Goal: Information Seeking & Learning: Learn about a topic

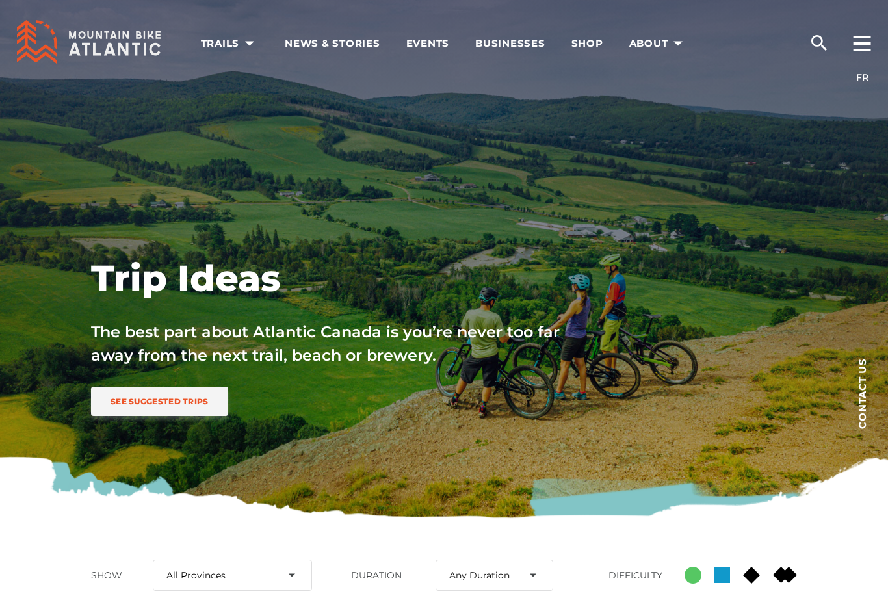
click at [153, 402] on span "See Suggested Trips" at bounding box center [159, 401] width 98 height 10
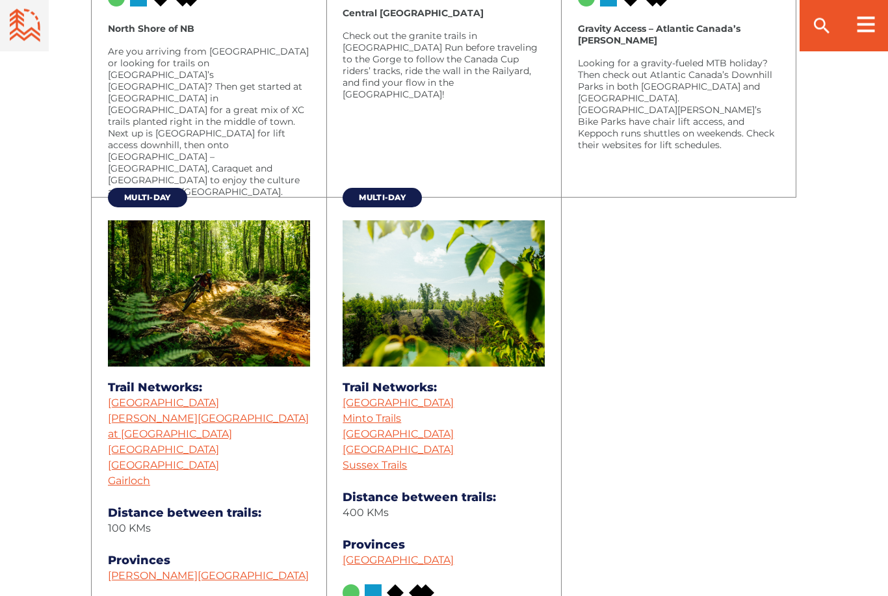
scroll to position [2271, 0]
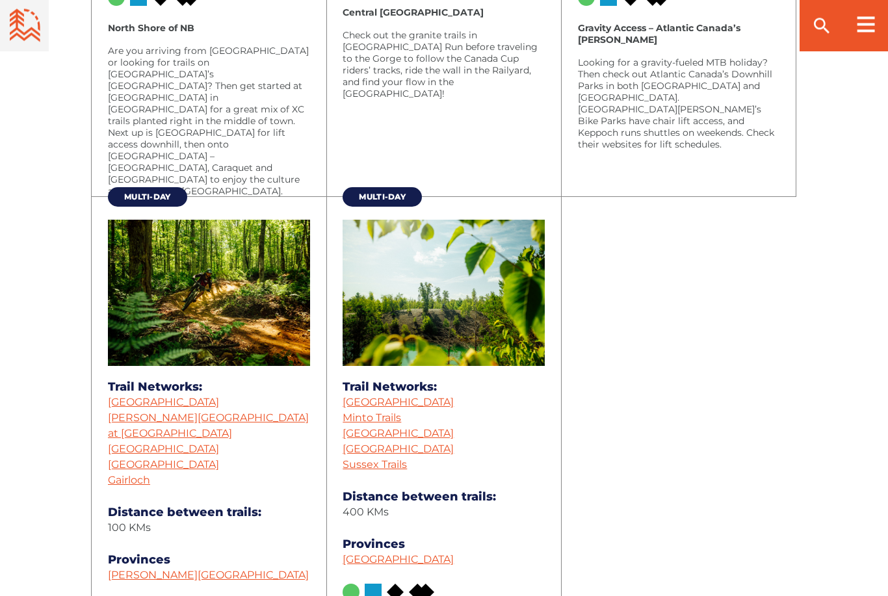
click at [375, 321] on img at bounding box center [444, 293] width 202 height 146
click at [374, 408] on link "[GEOGRAPHIC_DATA]" at bounding box center [398, 402] width 111 height 12
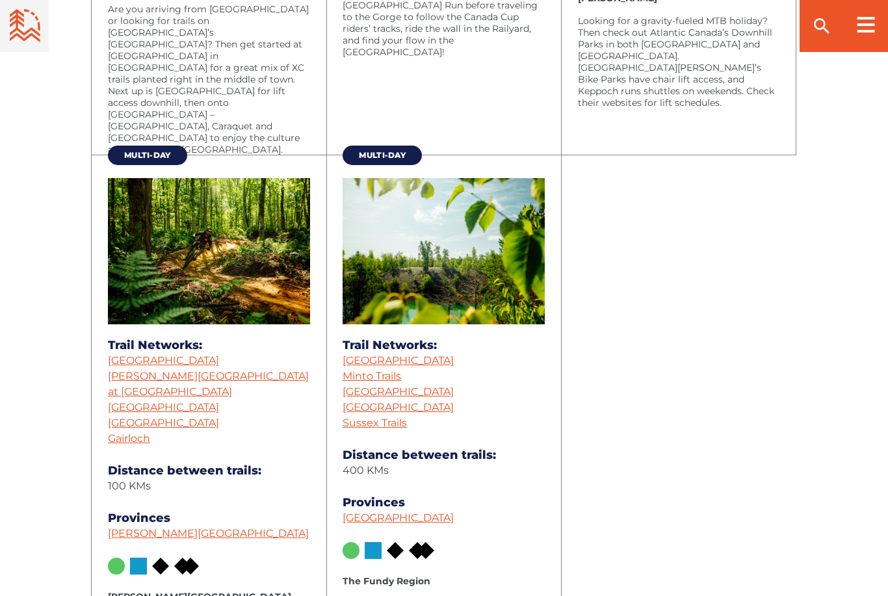
click at [353, 380] on link "Minto Trails" at bounding box center [372, 376] width 58 height 12
click at [349, 428] on link "Sussex Trails" at bounding box center [375, 423] width 64 height 12
click at [358, 363] on link "[GEOGRAPHIC_DATA]" at bounding box center [398, 360] width 111 height 12
click at [349, 396] on link "[GEOGRAPHIC_DATA]" at bounding box center [398, 391] width 111 height 12
click at [345, 380] on link "Minto Trails" at bounding box center [372, 376] width 58 height 12
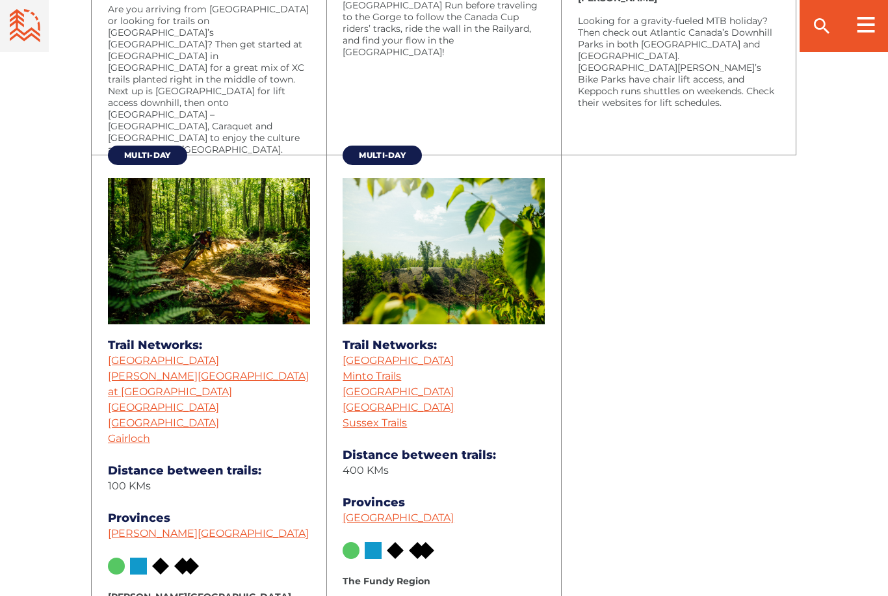
click at [352, 409] on link "[GEOGRAPHIC_DATA]" at bounding box center [398, 407] width 111 height 12
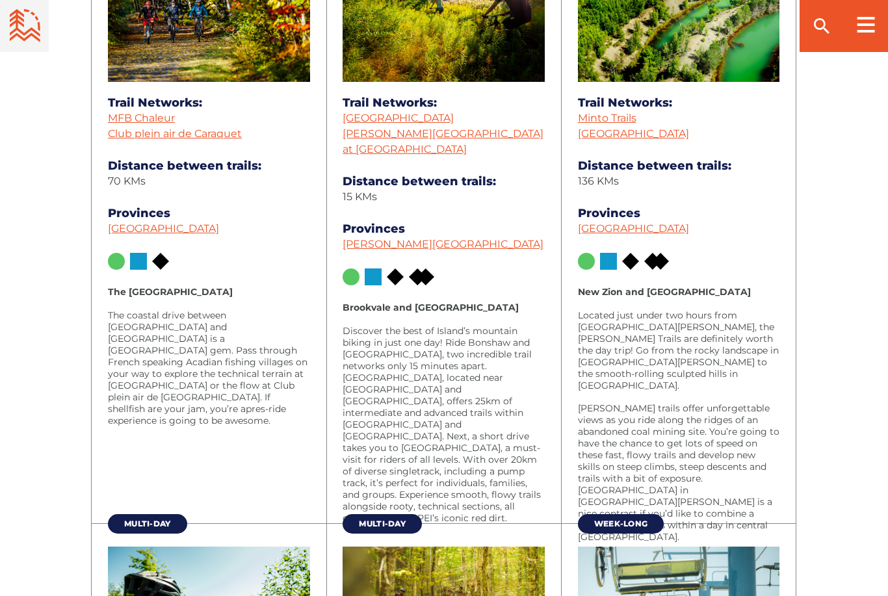
scroll to position [1349, 0]
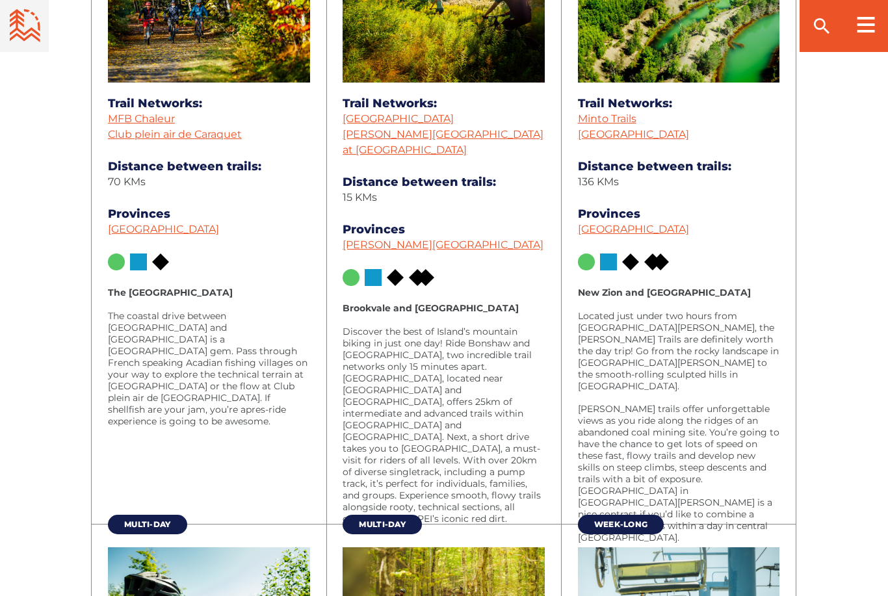
click at [124, 118] on link "MFB Chaleur" at bounding box center [141, 118] width 67 height 12
click at [629, 140] on link "[GEOGRAPHIC_DATA]" at bounding box center [633, 134] width 111 height 12
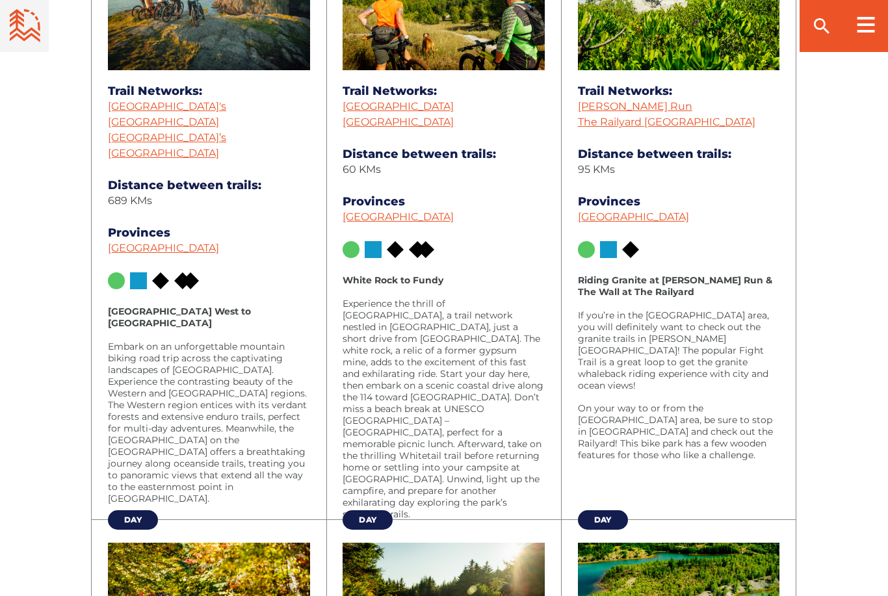
scroll to position [738, 0]
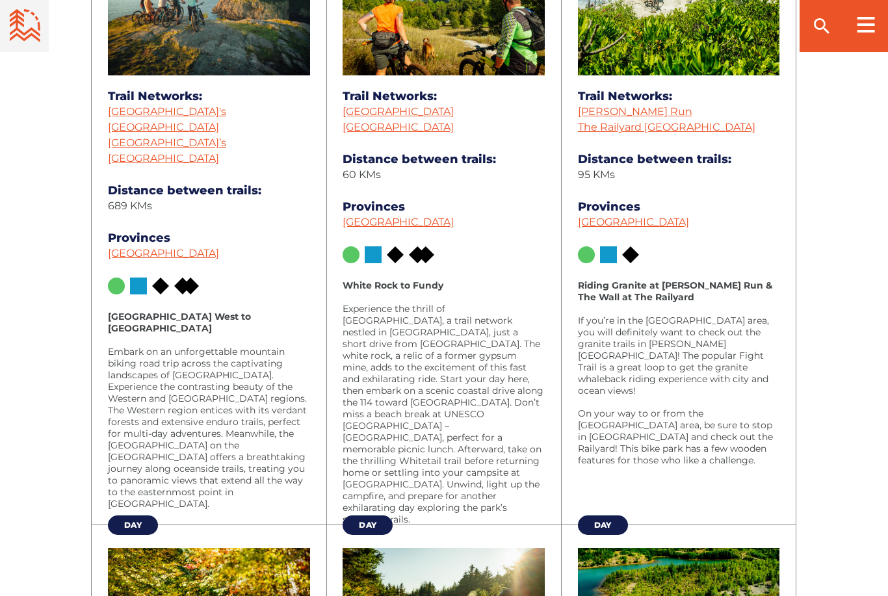
click at [591, 108] on link "McIntosh Run" at bounding box center [635, 111] width 114 height 12
click at [632, 130] on link "The Railyard Mountain Bike Park" at bounding box center [666, 127] width 177 height 12
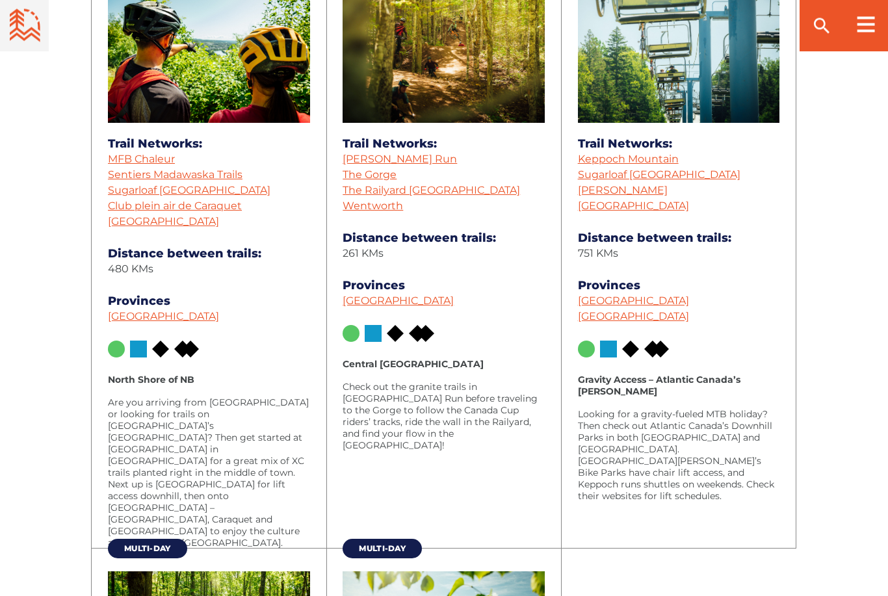
scroll to position [1920, 0]
click at [350, 181] on link "The Gorge" at bounding box center [370, 174] width 54 height 12
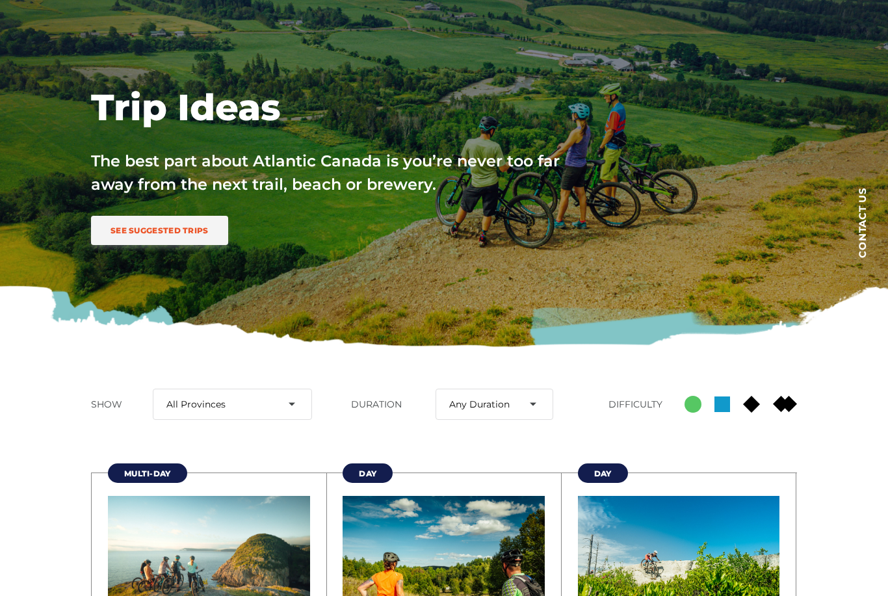
scroll to position [0, 0]
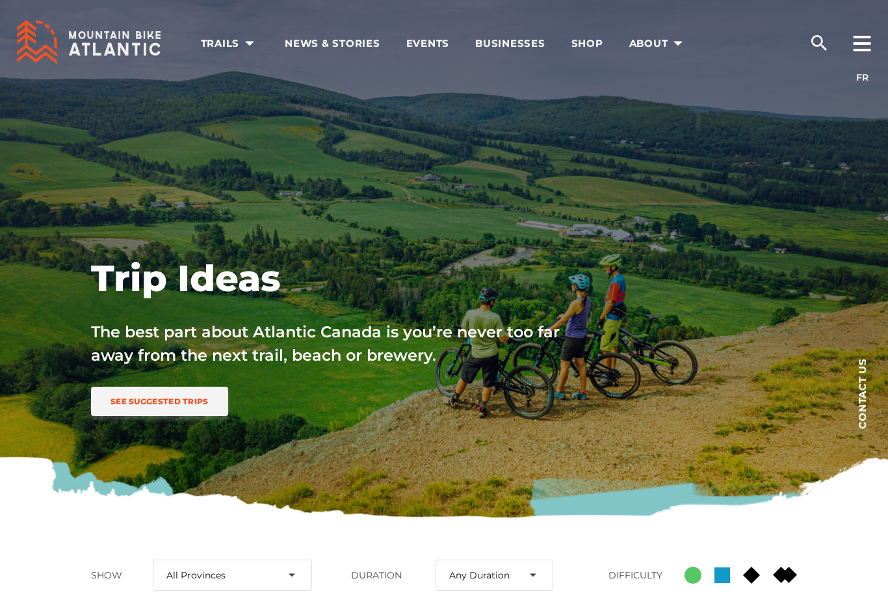
click at [307, 46] on span "News & Stories" at bounding box center [333, 43] width 96 height 13
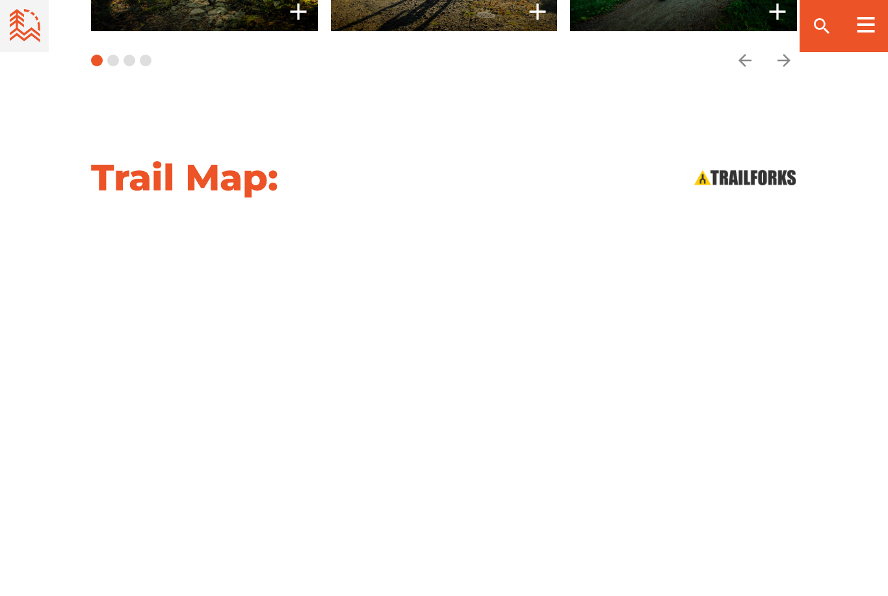
scroll to position [1278, 0]
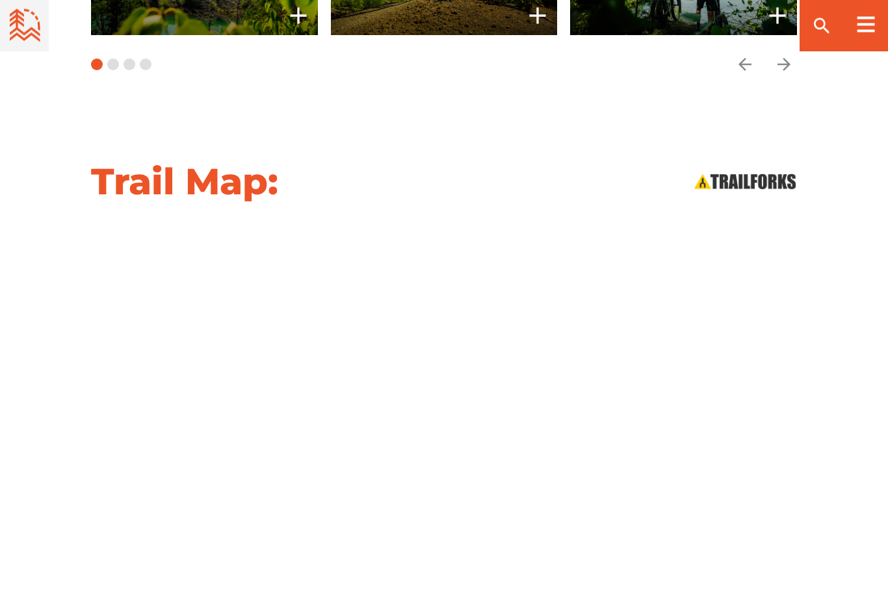
scroll to position [1189, 0]
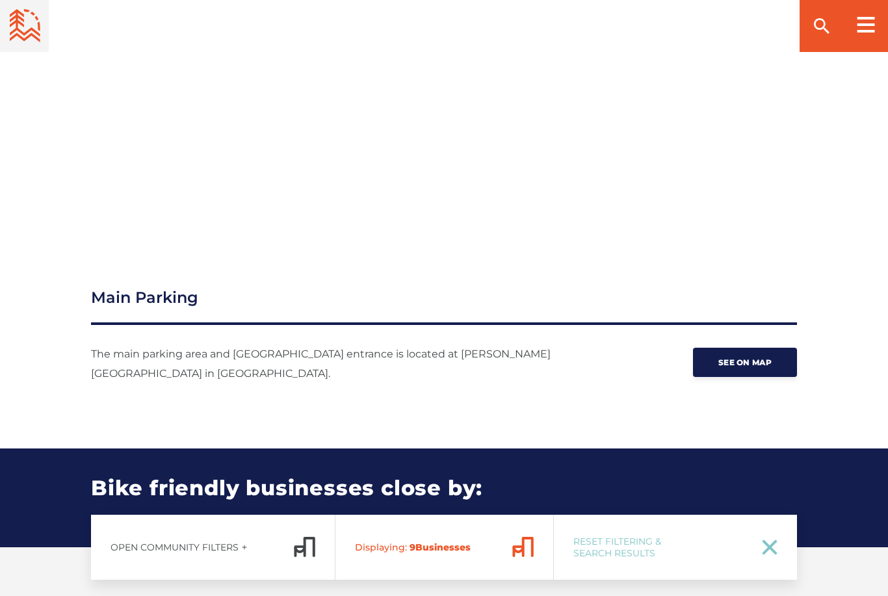
scroll to position [1485, 0]
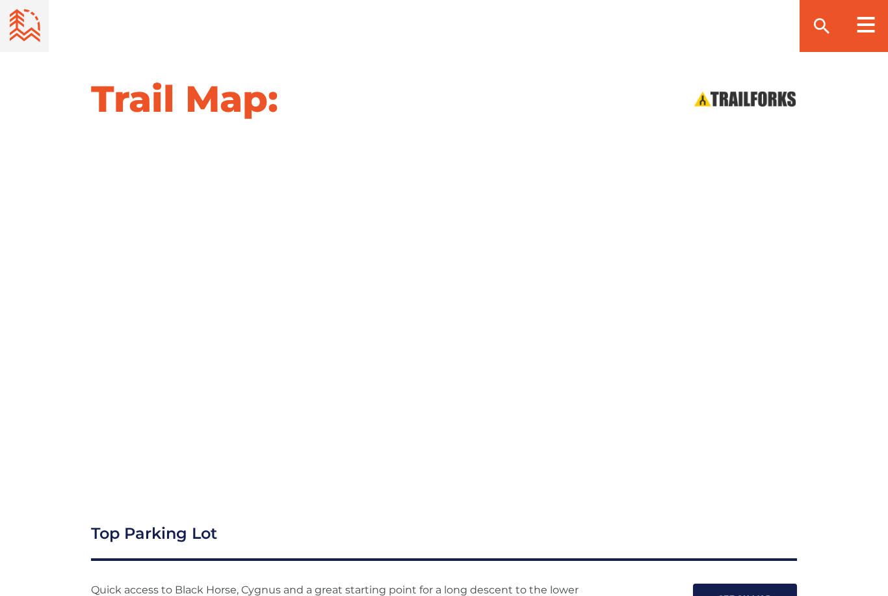
scroll to position [1356, 0]
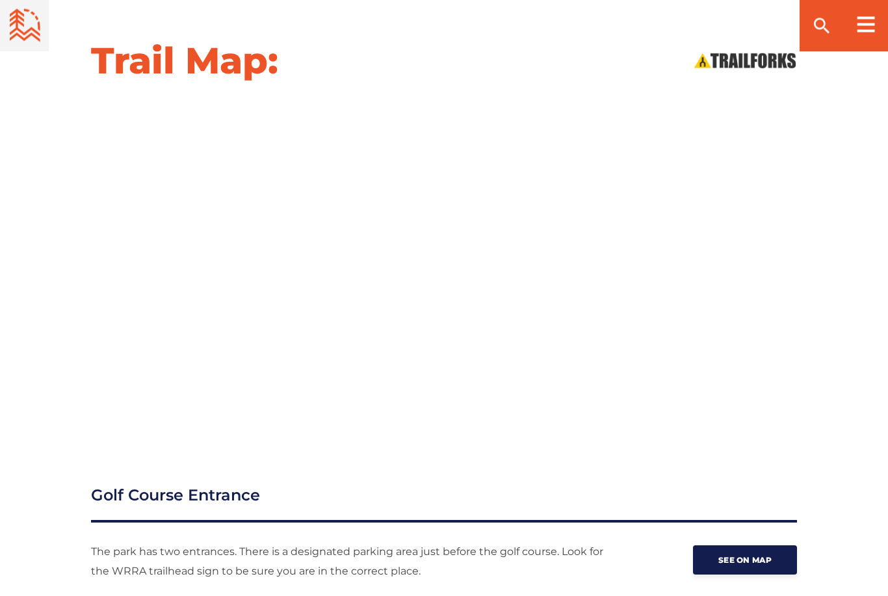
scroll to position [1309, 0]
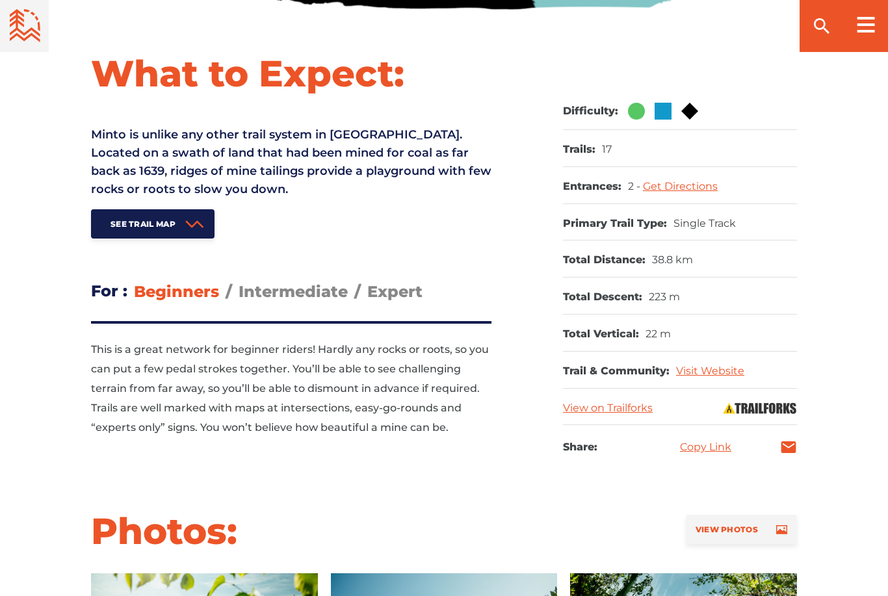
scroll to position [509, 0]
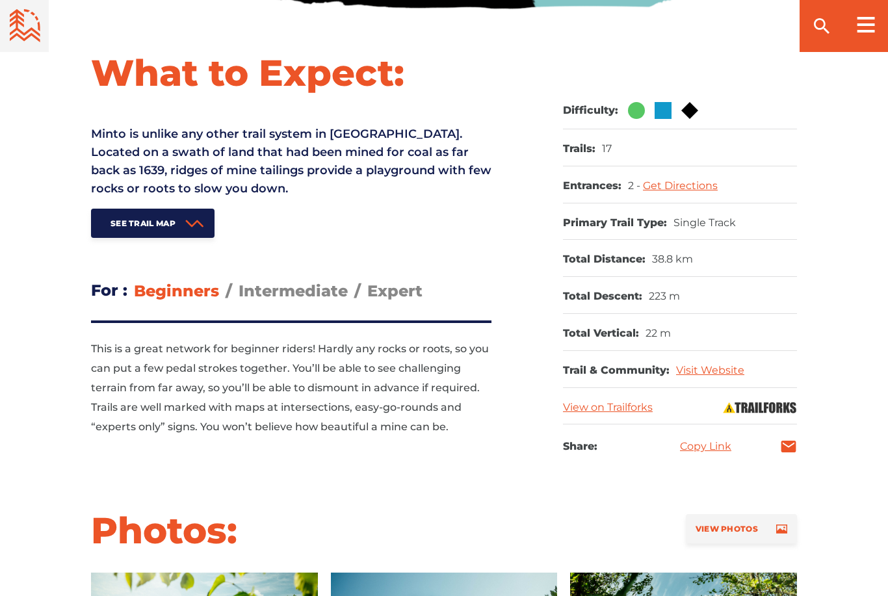
click at [278, 298] on span "Intermediate" at bounding box center [293, 290] width 109 height 19
click at [239, 281] on input "Intermediate" at bounding box center [239, 281] width 0 height 0
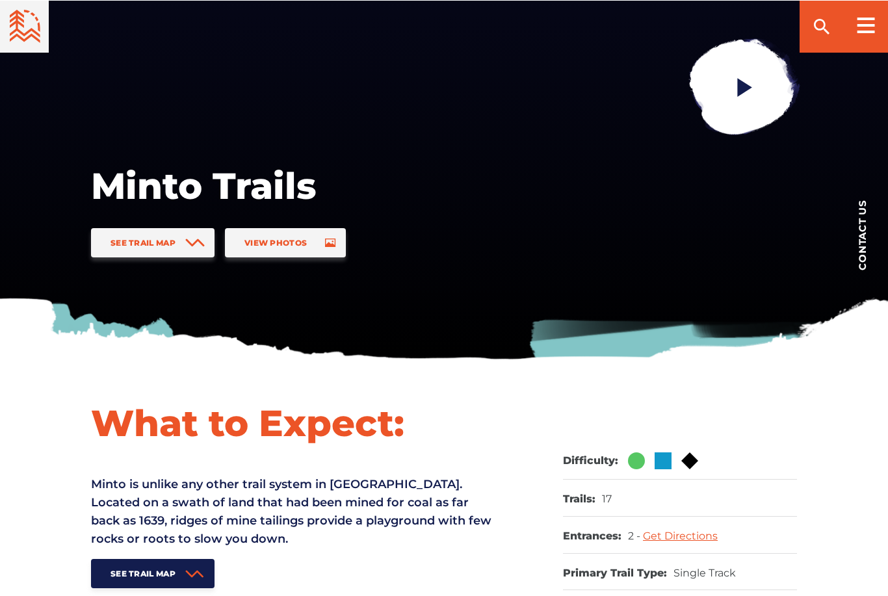
scroll to position [159, 0]
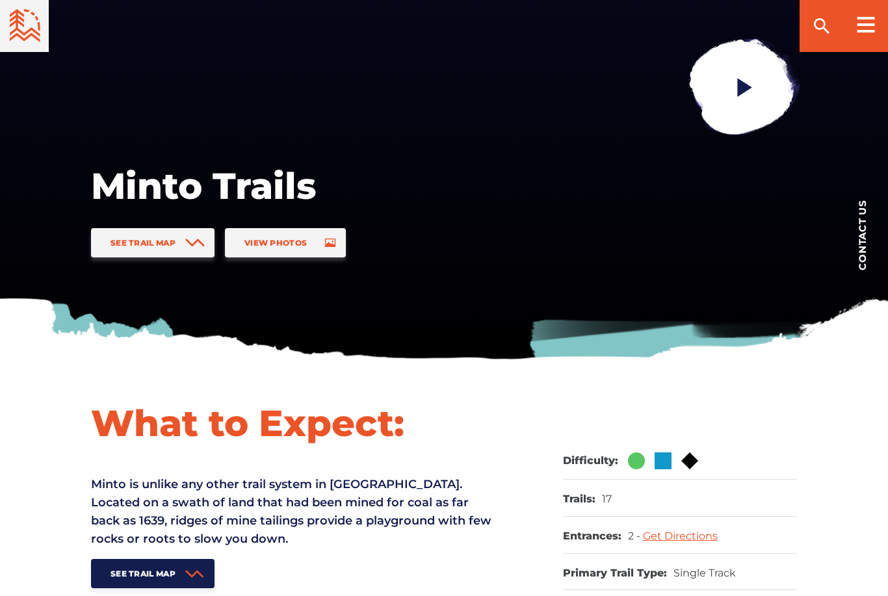
click at [267, 251] on link "View Photos" at bounding box center [285, 242] width 121 height 29
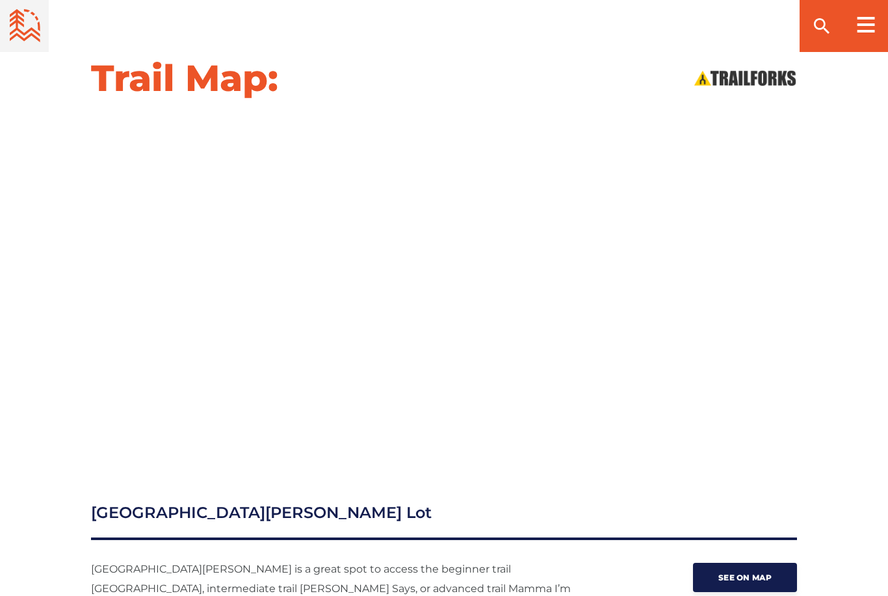
scroll to position [1352, 0]
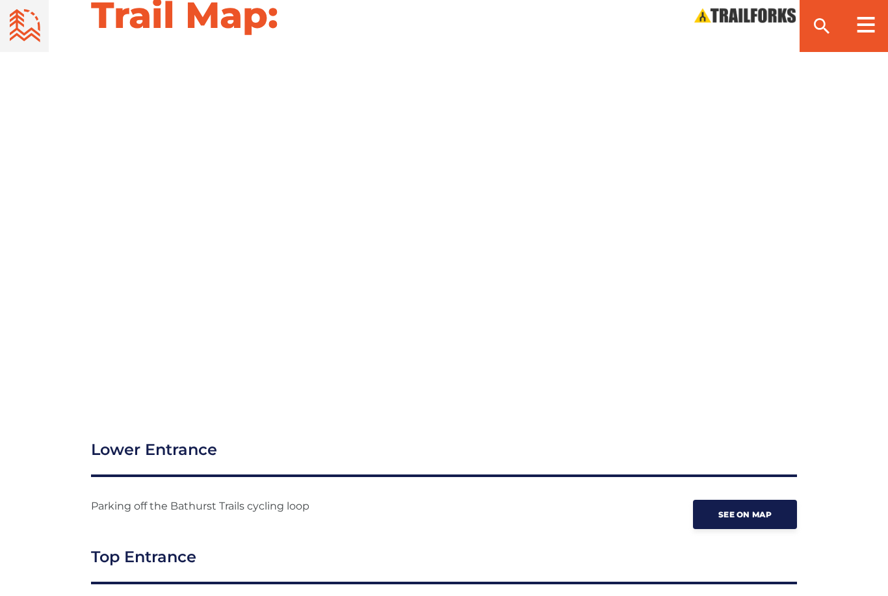
scroll to position [1504, 0]
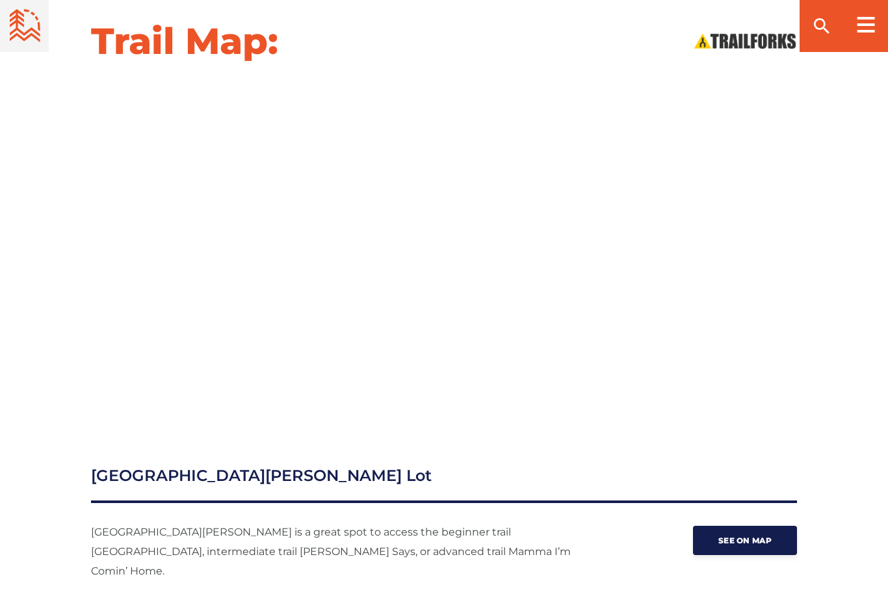
scroll to position [1350, 0]
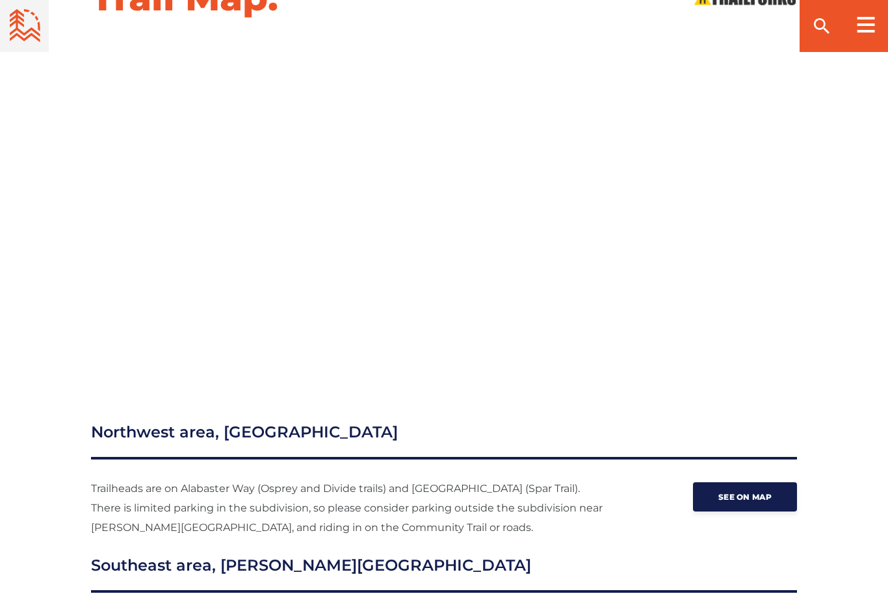
scroll to position [1466, 0]
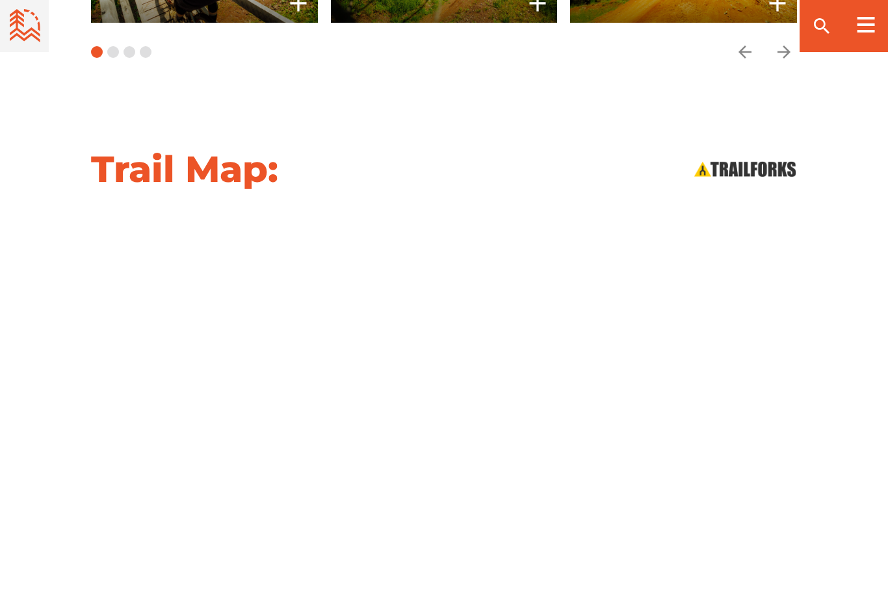
scroll to position [1380, 0]
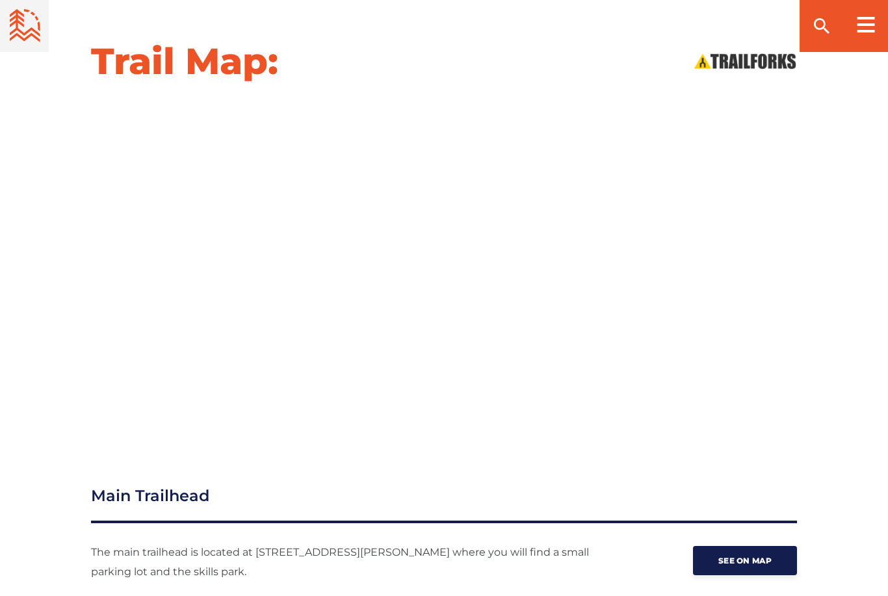
scroll to position [1368, 0]
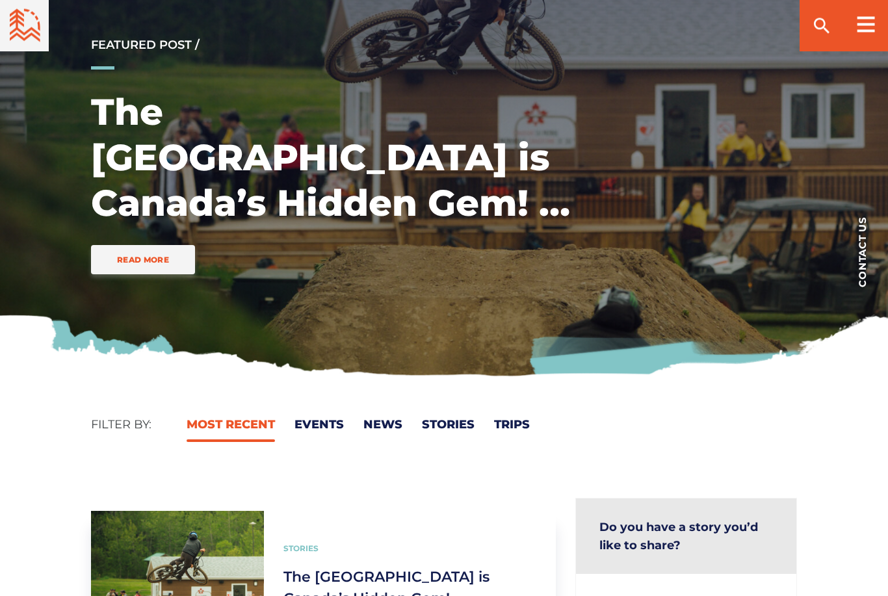
scroll to position [142, 0]
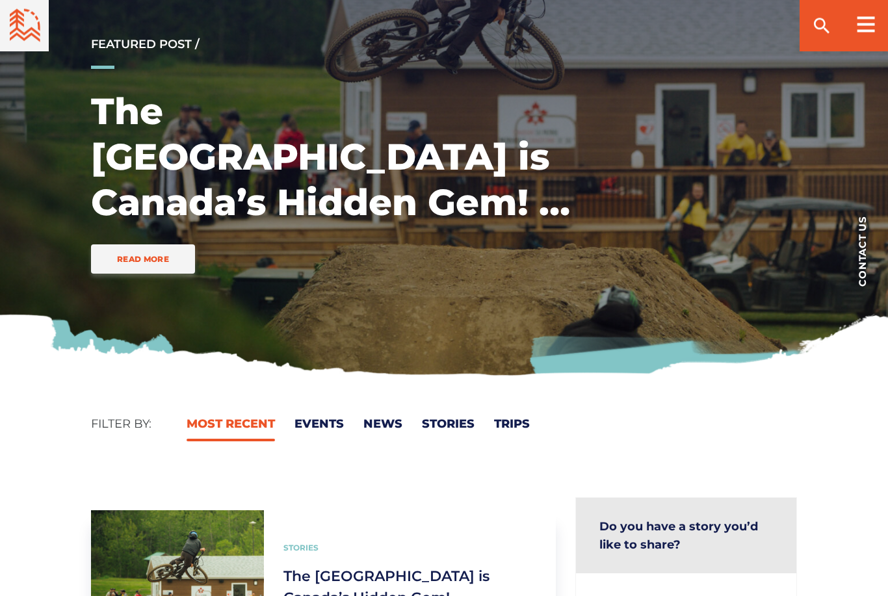
click at [379, 428] on link "News" at bounding box center [382, 424] width 39 height 14
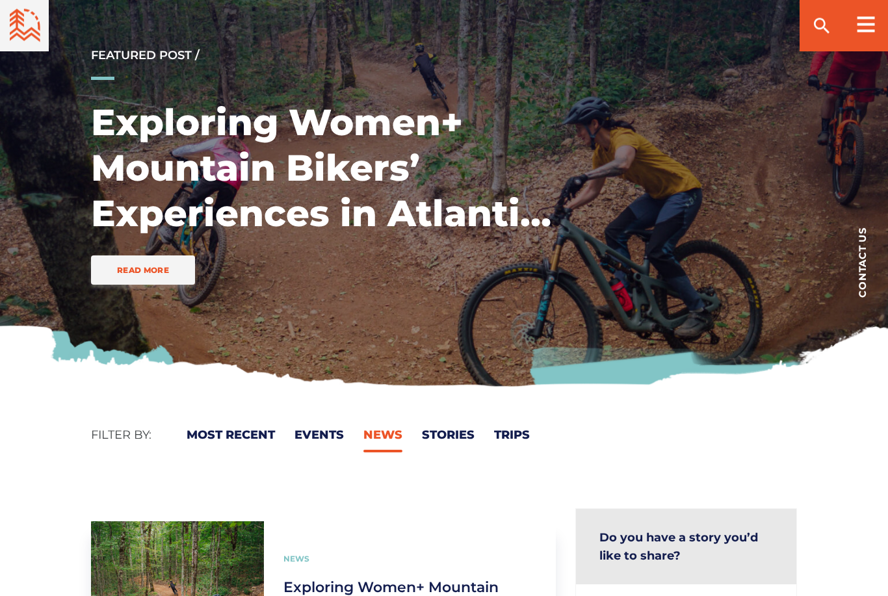
scroll to position [122, 0]
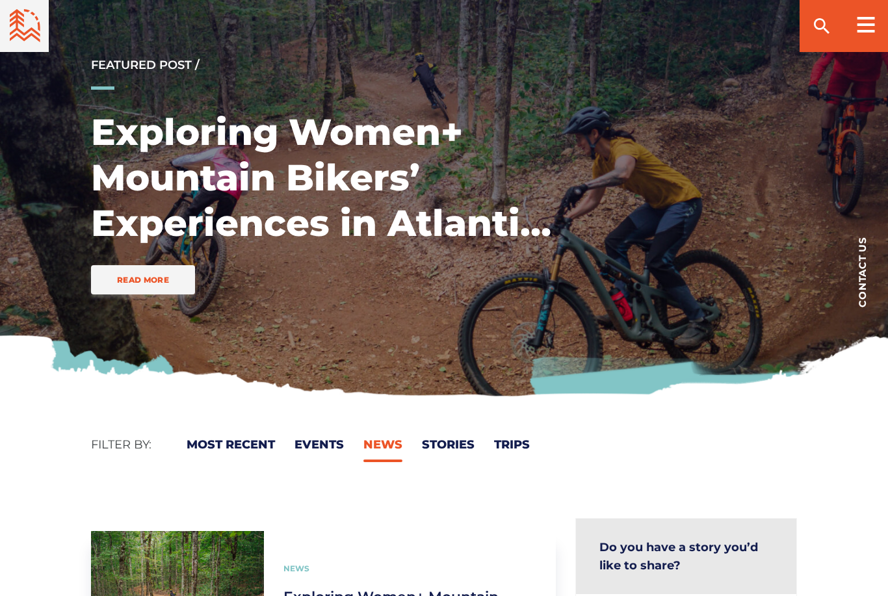
click at [504, 447] on link "Trips" at bounding box center [512, 444] width 36 height 14
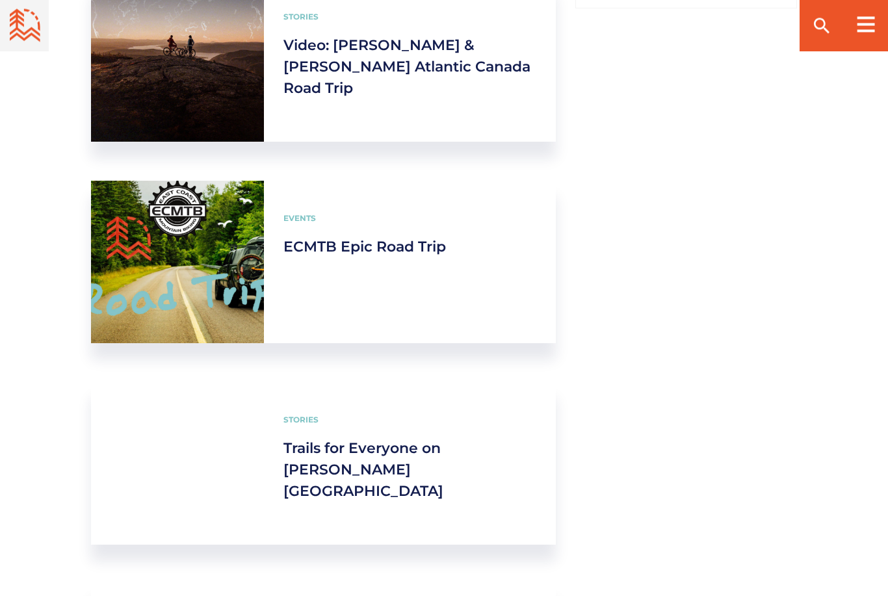
scroll to position [875, 0]
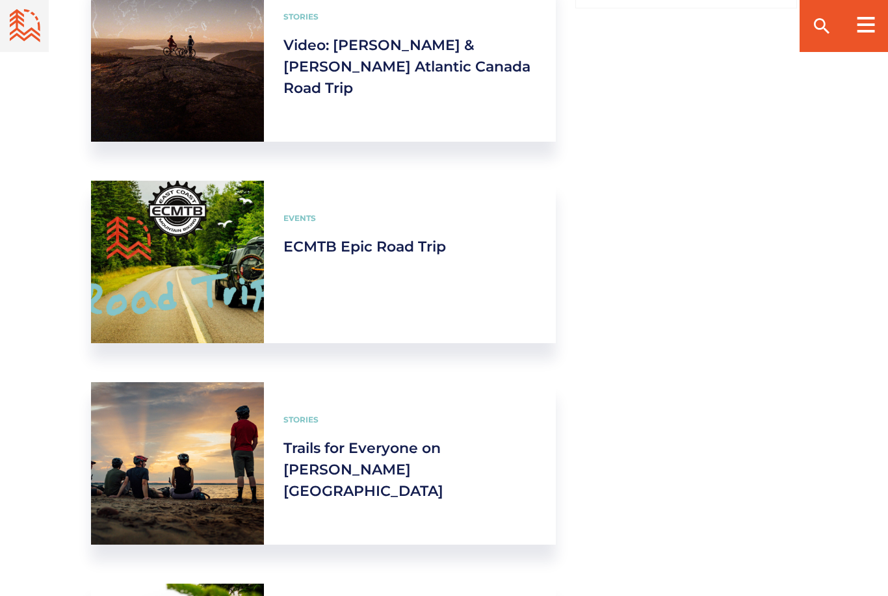
click at [320, 255] on link "ECMTB Epic Road Trip" at bounding box center [364, 247] width 162 height 18
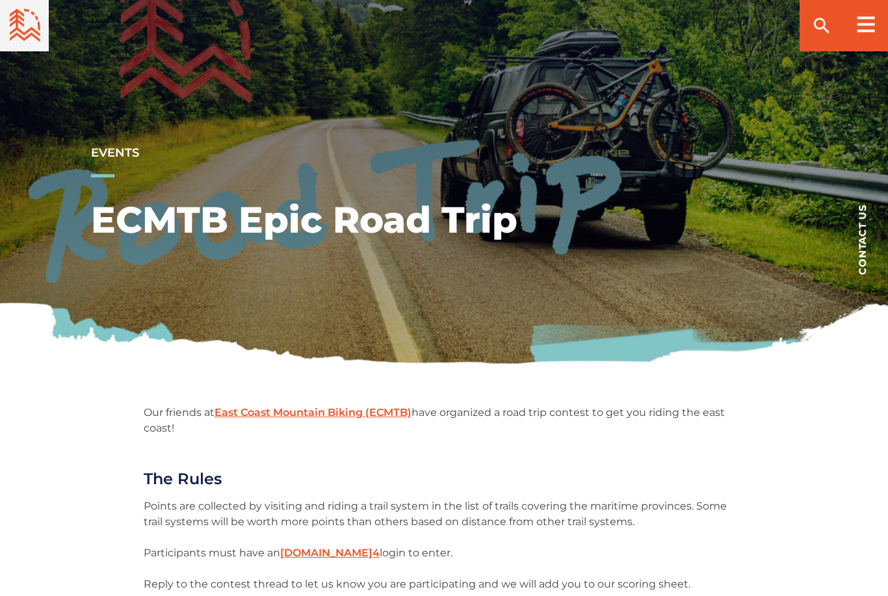
scroll to position [156, 0]
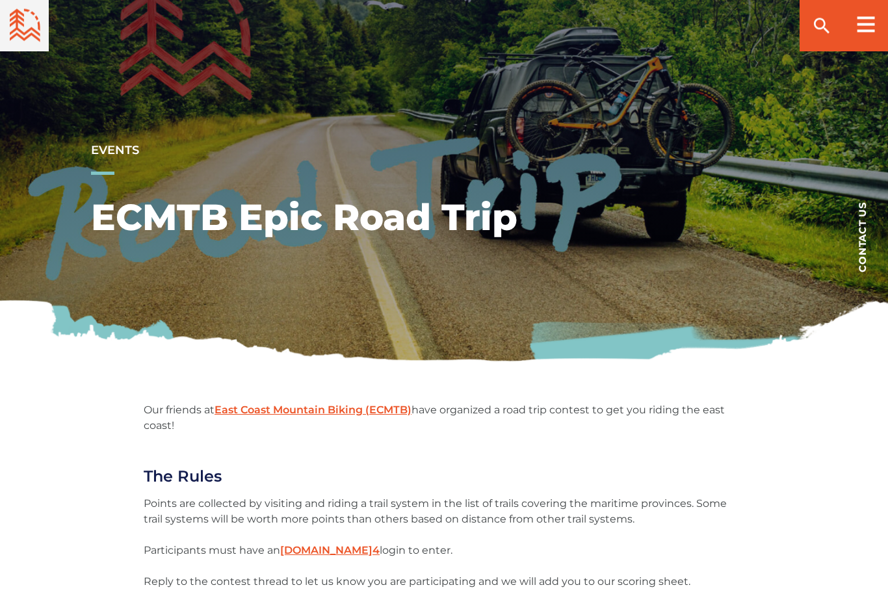
click at [278, 415] on link "East Coast Mountain Biking (ECMTB)" at bounding box center [312, 410] width 197 height 12
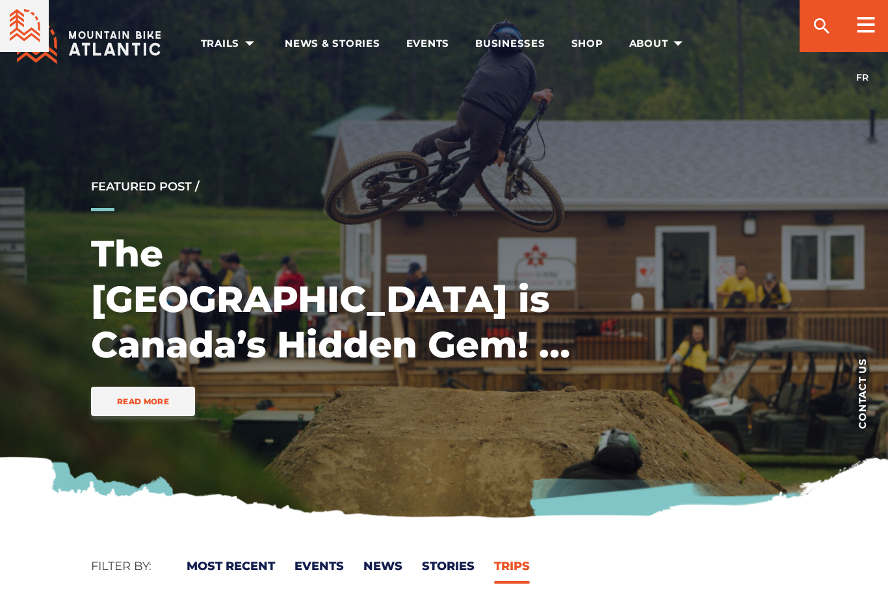
scroll to position [916, 0]
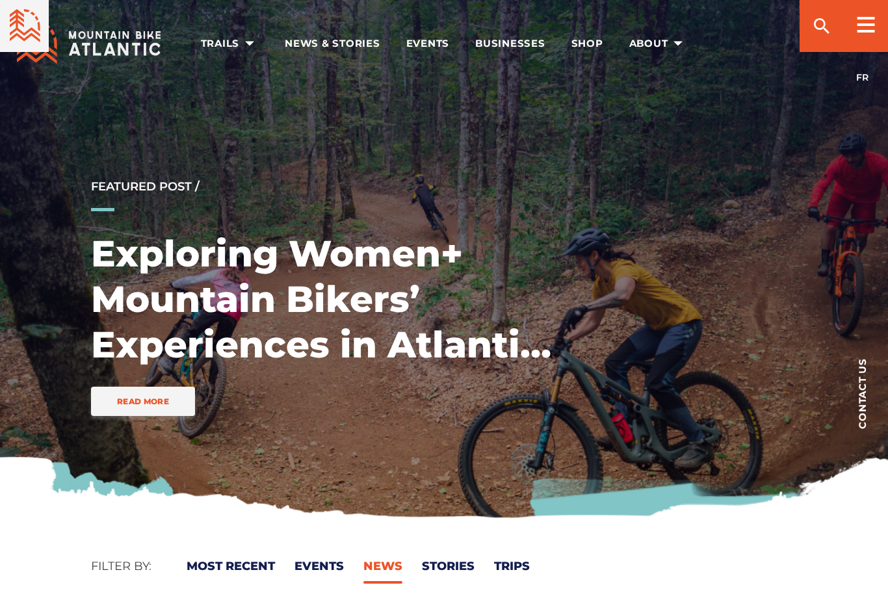
scroll to position [122, 0]
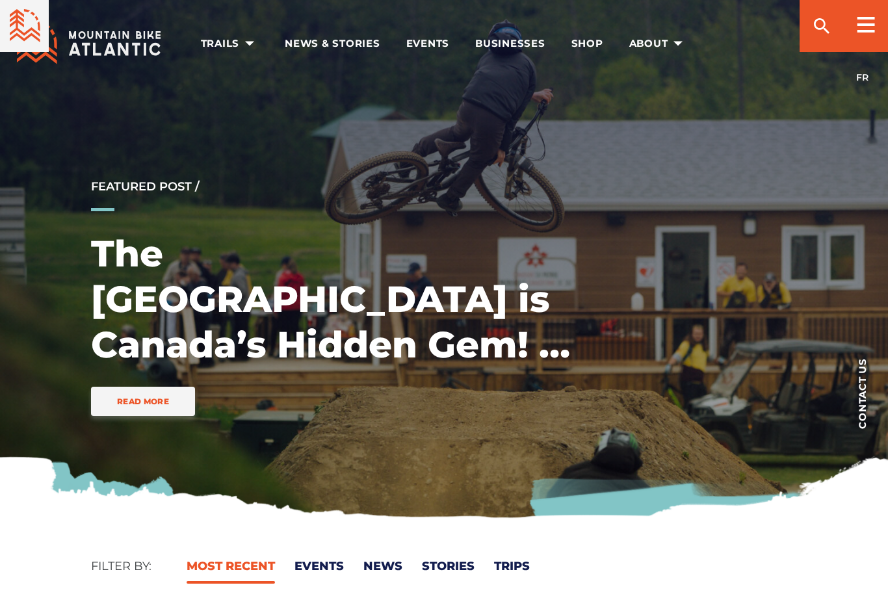
scroll to position [184, 0]
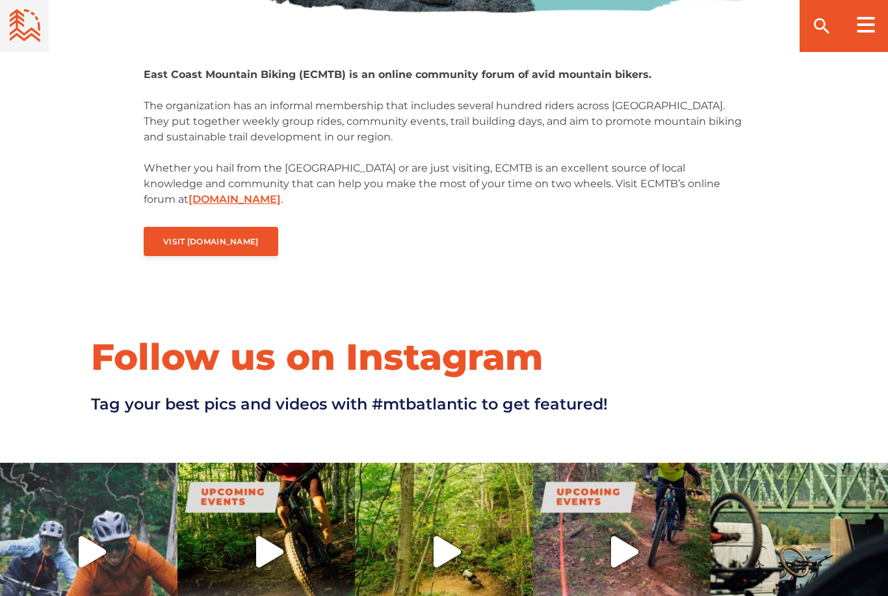
scroll to position [504, 0]
click at [177, 237] on span "Visit ECMTB.net" at bounding box center [211, 242] width 96 height 10
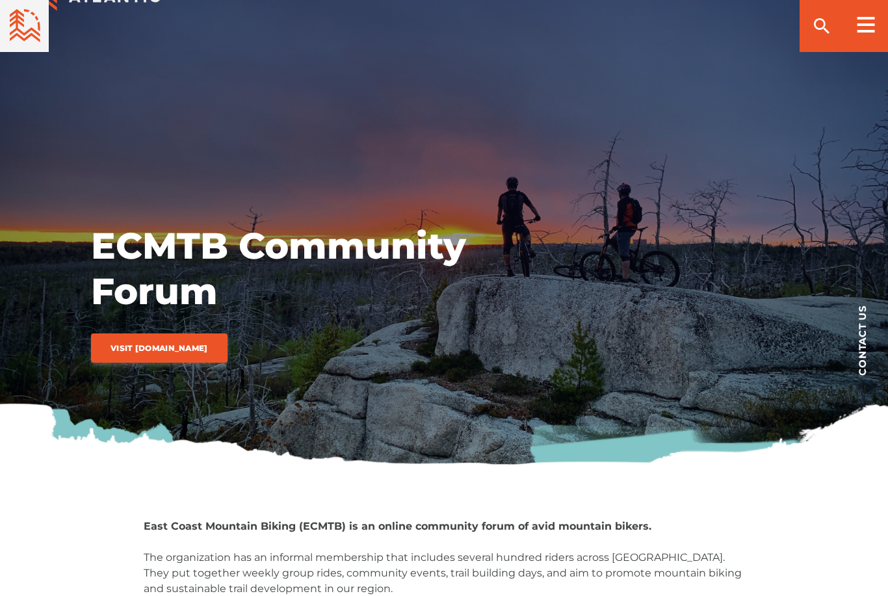
scroll to position [0, 0]
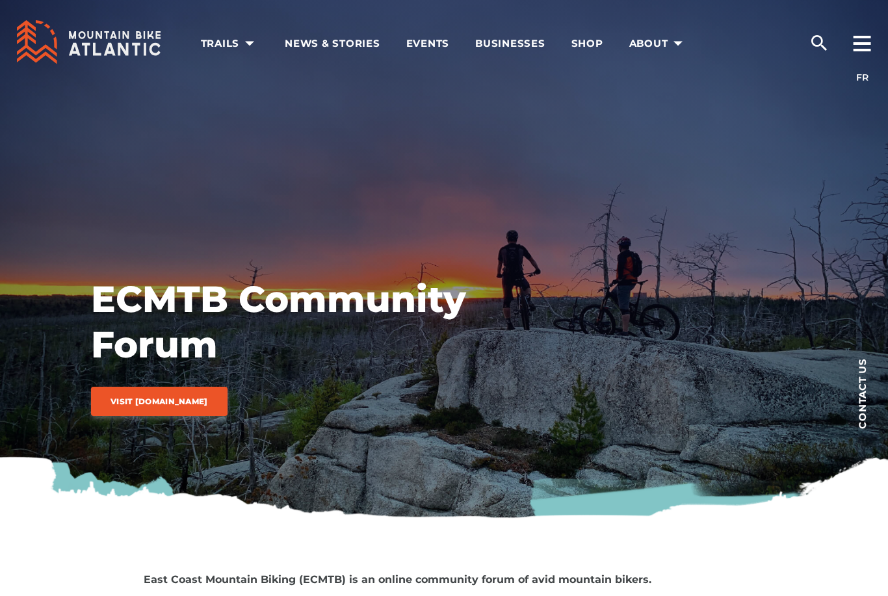
click at [866, 52] on div at bounding box center [862, 37] width 52 height 77
